Goal: Transaction & Acquisition: Register for event/course

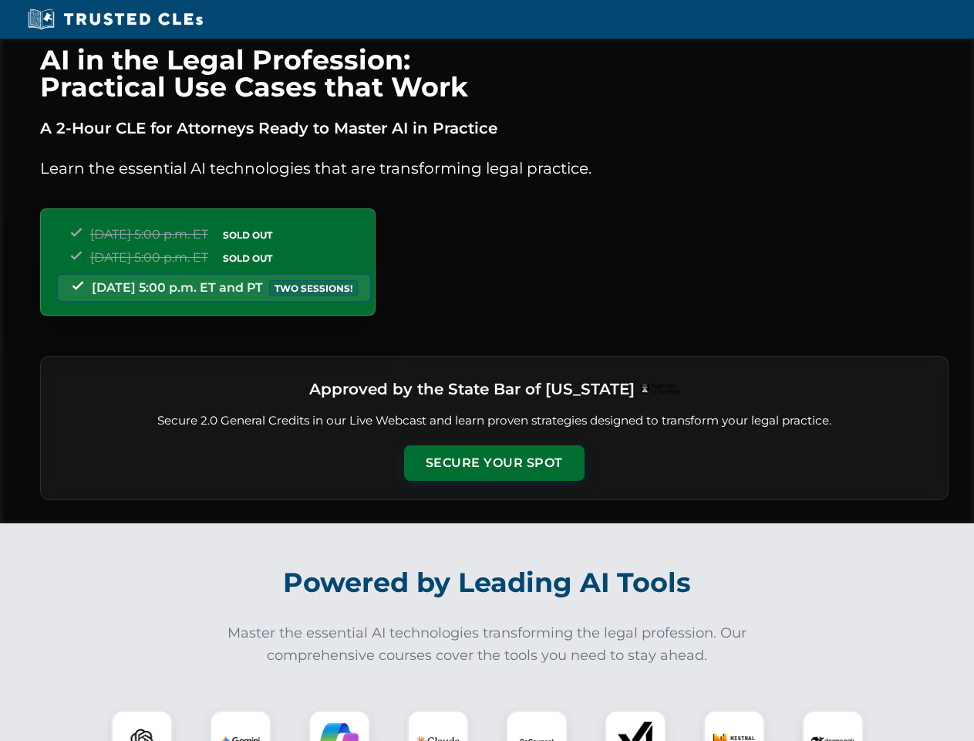
click at [494, 463] on button "Secure Your Spot" at bounding box center [494, 462] width 181 height 35
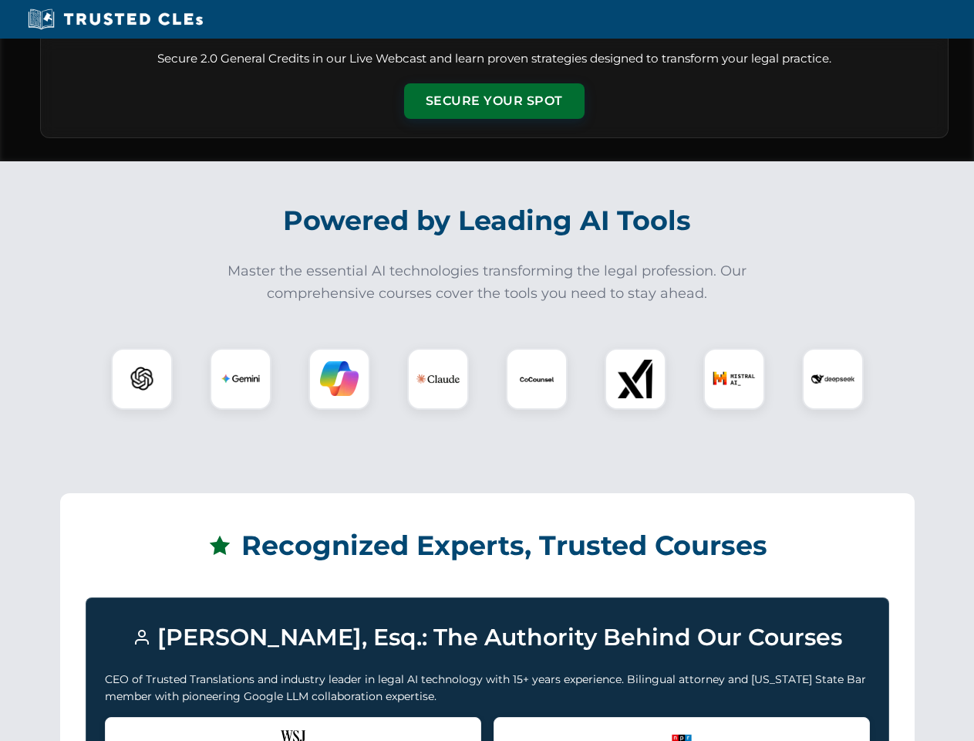
scroll to position [1326, 0]
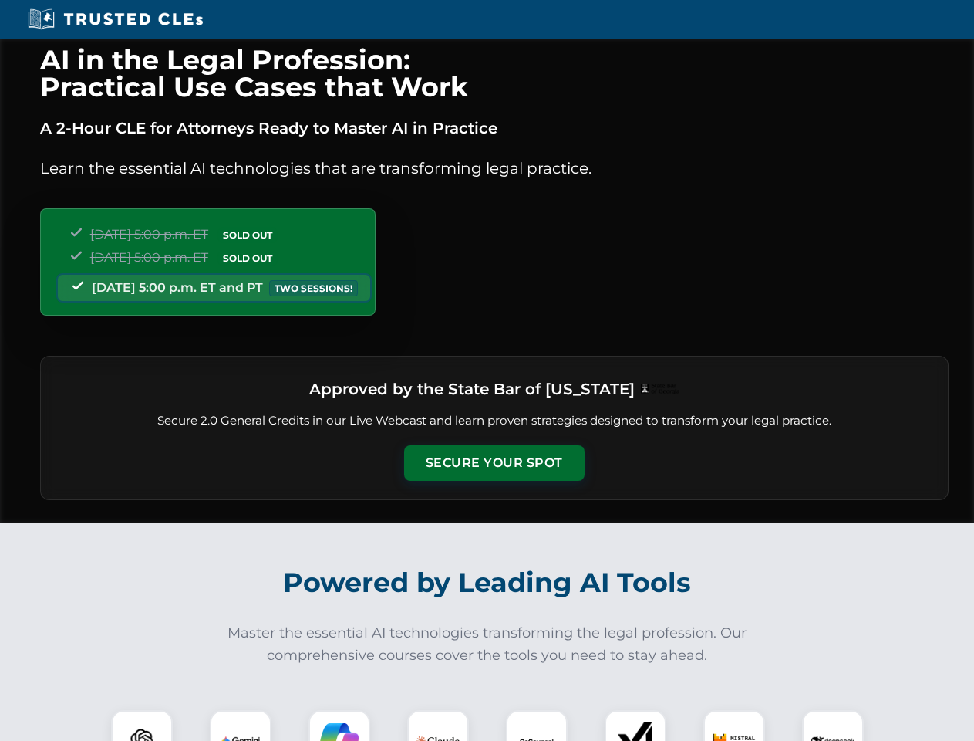
click at [494, 463] on button "Secure Your Spot" at bounding box center [494, 462] width 181 height 35
